Goal: Check status: Check status

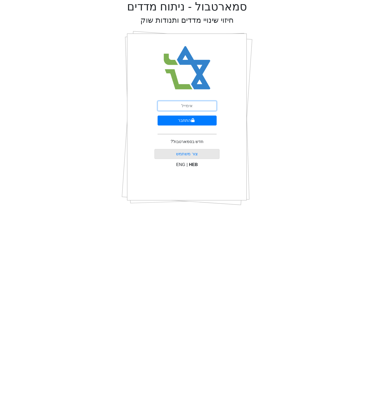
click at [197, 109] on input "email" at bounding box center [187, 106] width 59 height 10
type input "[EMAIL_ADDRESS][DOMAIN_NAME]"
click at [195, 119] on button "התחבר" at bounding box center [187, 120] width 59 height 10
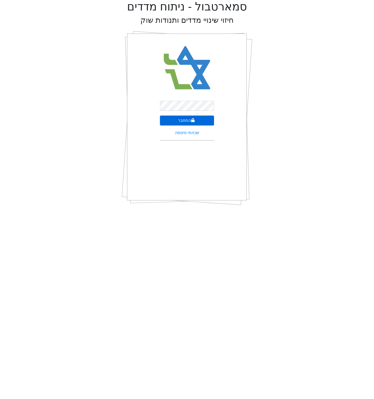
click at [191, 124] on button "התחבר" at bounding box center [187, 120] width 54 height 10
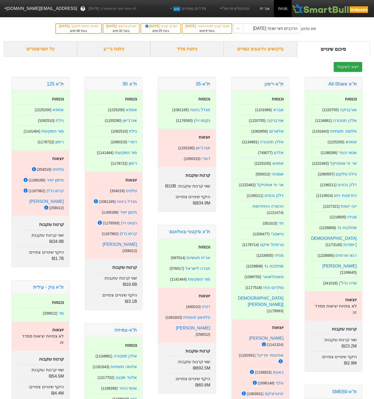
click at [270, 5] on link "אג״ח" at bounding box center [264, 8] width 18 height 17
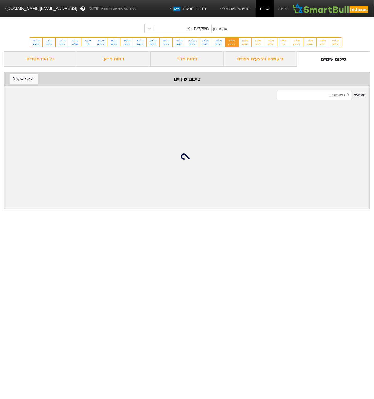
click at [245, 7] on link "הסימולציות שלי" at bounding box center [234, 8] width 35 height 10
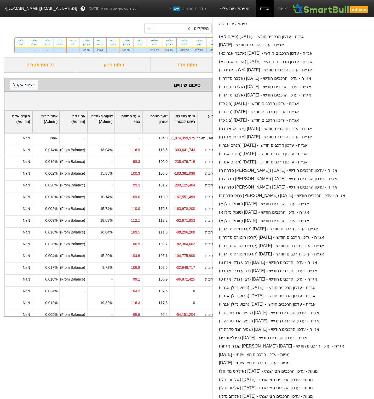
click at [136, 25] on div "סוג עדכון משקלים יומי 09/09 שלישי ₪4.6M 10/09 רביעי ₪4.6M 11/09 חמישי ₪37.5M 14…" at bounding box center [187, 37] width 374 height 42
